Goal: Contribute content: Add original content to the website for others to see

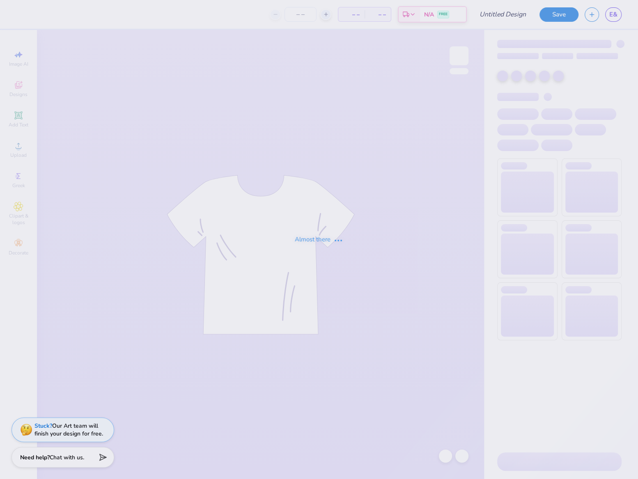
type input "Philanthropy Fall 2025"
type input "105"
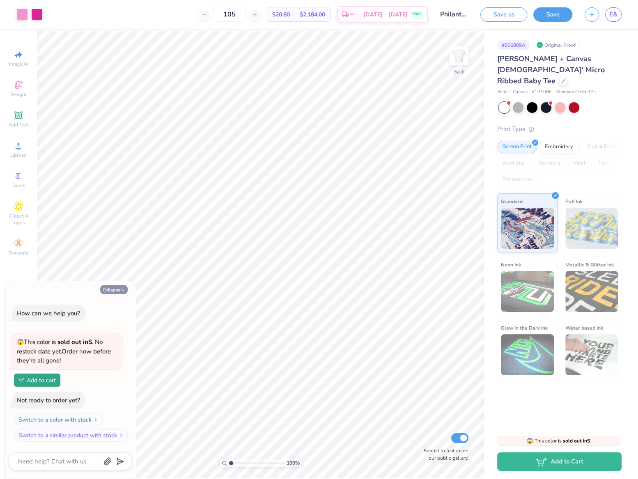
click at [122, 292] on icon "button" at bounding box center [122, 290] width 5 height 5
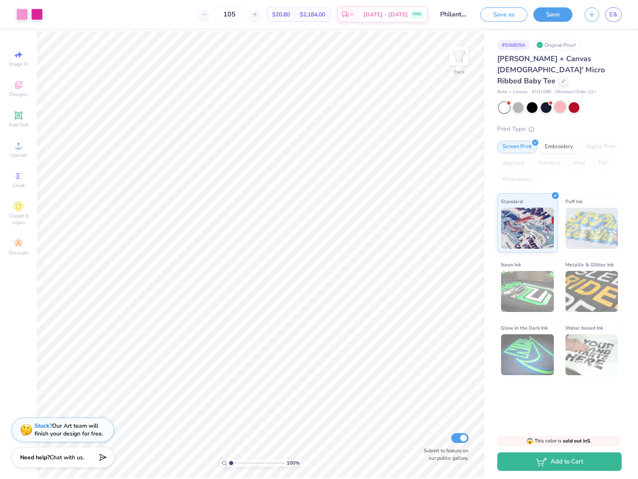
click at [558, 101] on div at bounding box center [560, 106] width 11 height 11
click at [572, 101] on div at bounding box center [574, 106] width 11 height 11
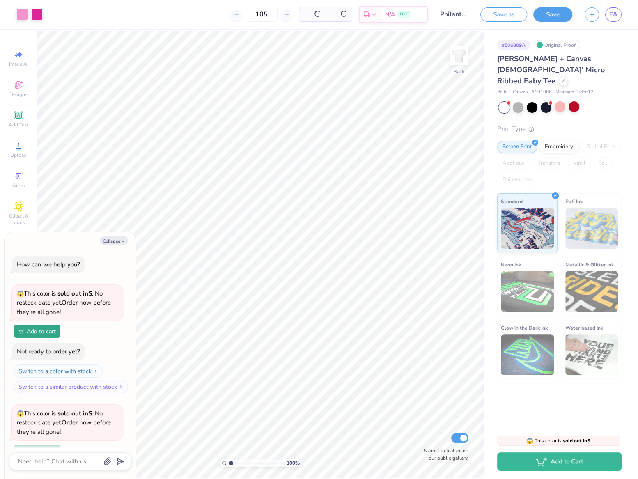
scroll to position [71, 0]
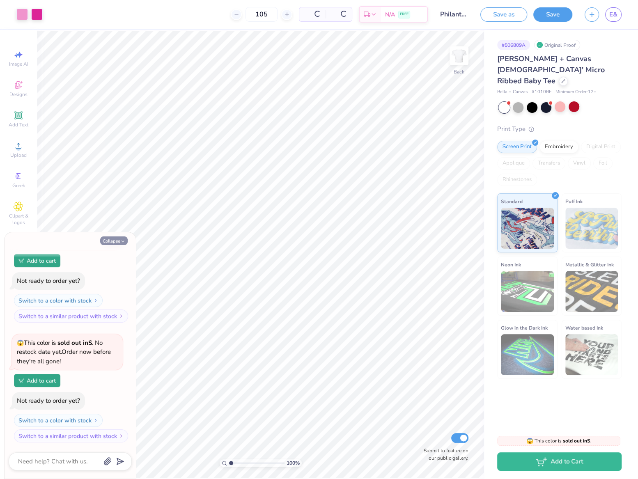
click at [114, 237] on button "Collapse" at bounding box center [114, 241] width 28 height 9
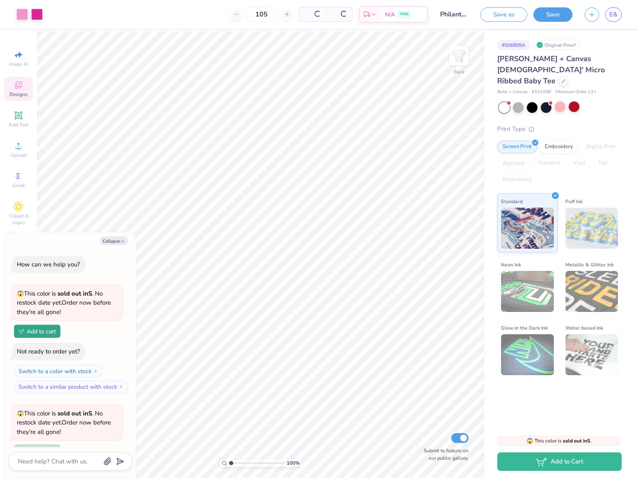
scroll to position [115, 0]
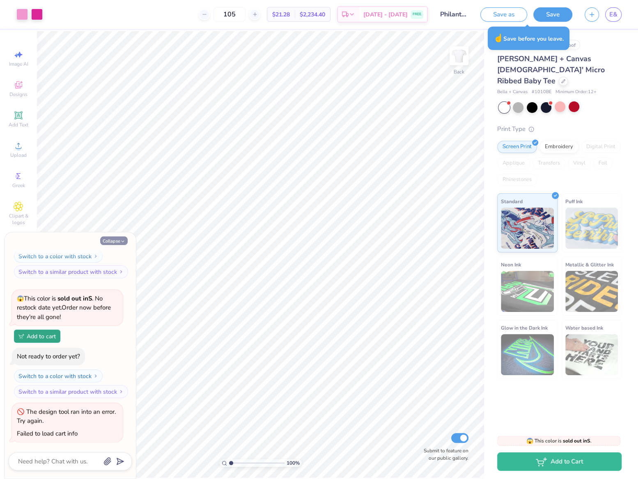
click at [114, 242] on button "Collapse" at bounding box center [114, 241] width 28 height 9
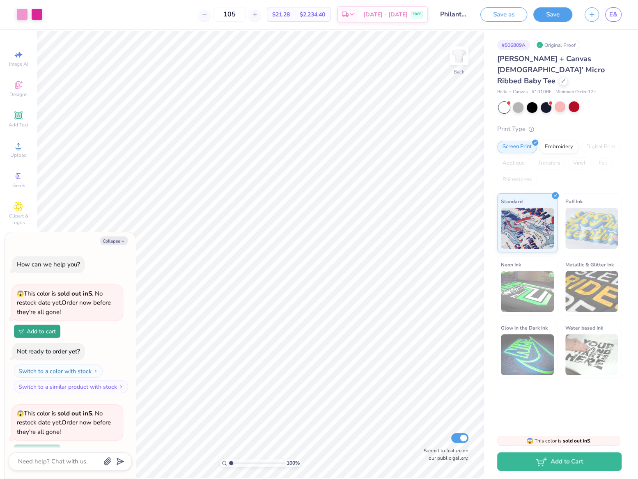
click at [230, 462] on input "range" at bounding box center [256, 463] width 55 height 7
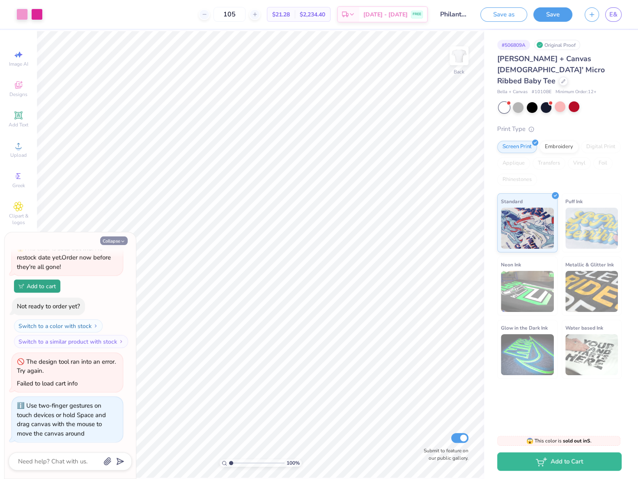
click at [123, 244] on icon "button" at bounding box center [122, 241] width 5 height 5
type textarea "x"
